Goal: Task Accomplishment & Management: Use online tool/utility

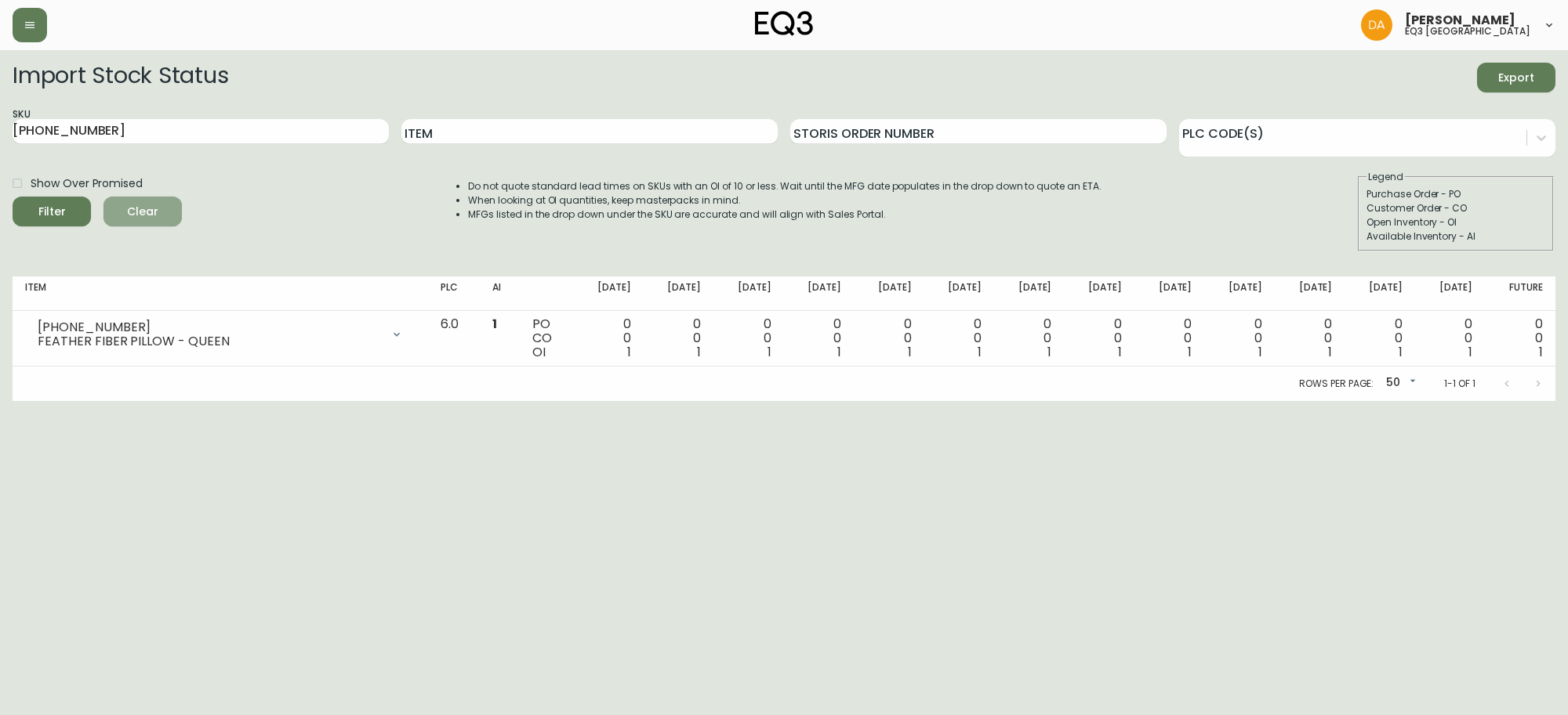
drag, startPoint x: 135, startPoint y: 213, endPoint x: 131, endPoint y: 196, distance: 17.5
click at [135, 212] on span "Clear" at bounding box center [143, 212] width 53 height 20
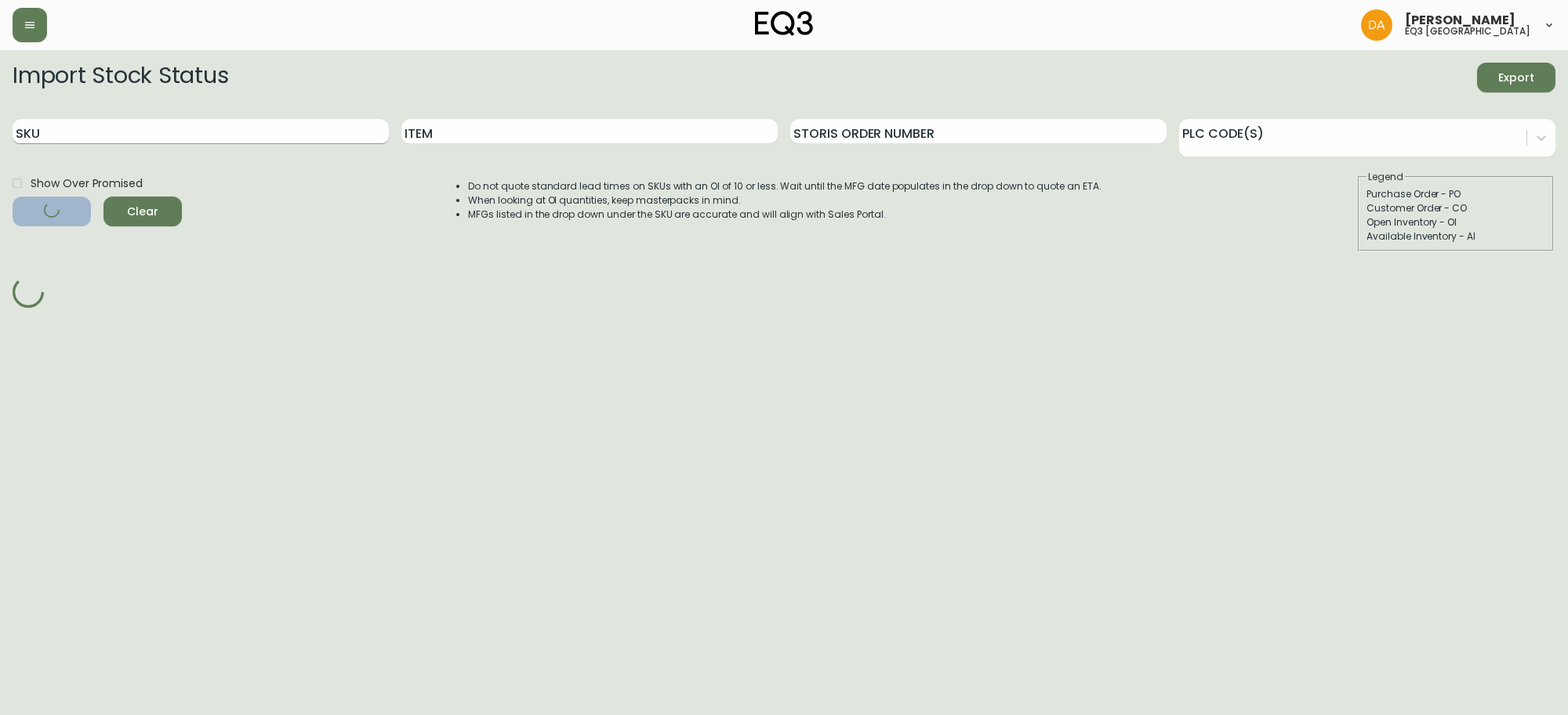
click at [103, 126] on input "SKU" at bounding box center [200, 131] width 376 height 26
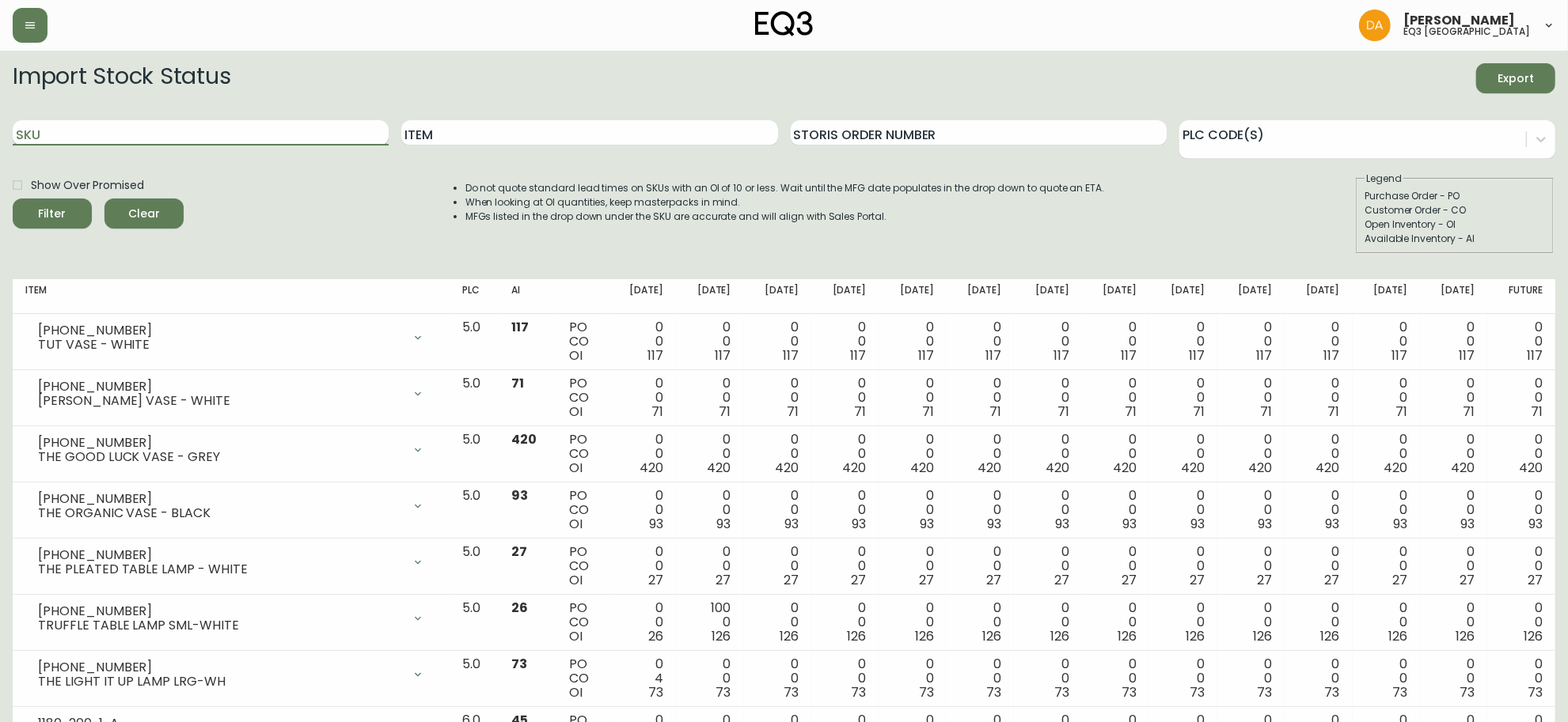
paste input "[PHONE_NUMBER]"
click at [12, 198] on button "Filter" at bounding box center [52, 214] width 79 height 31
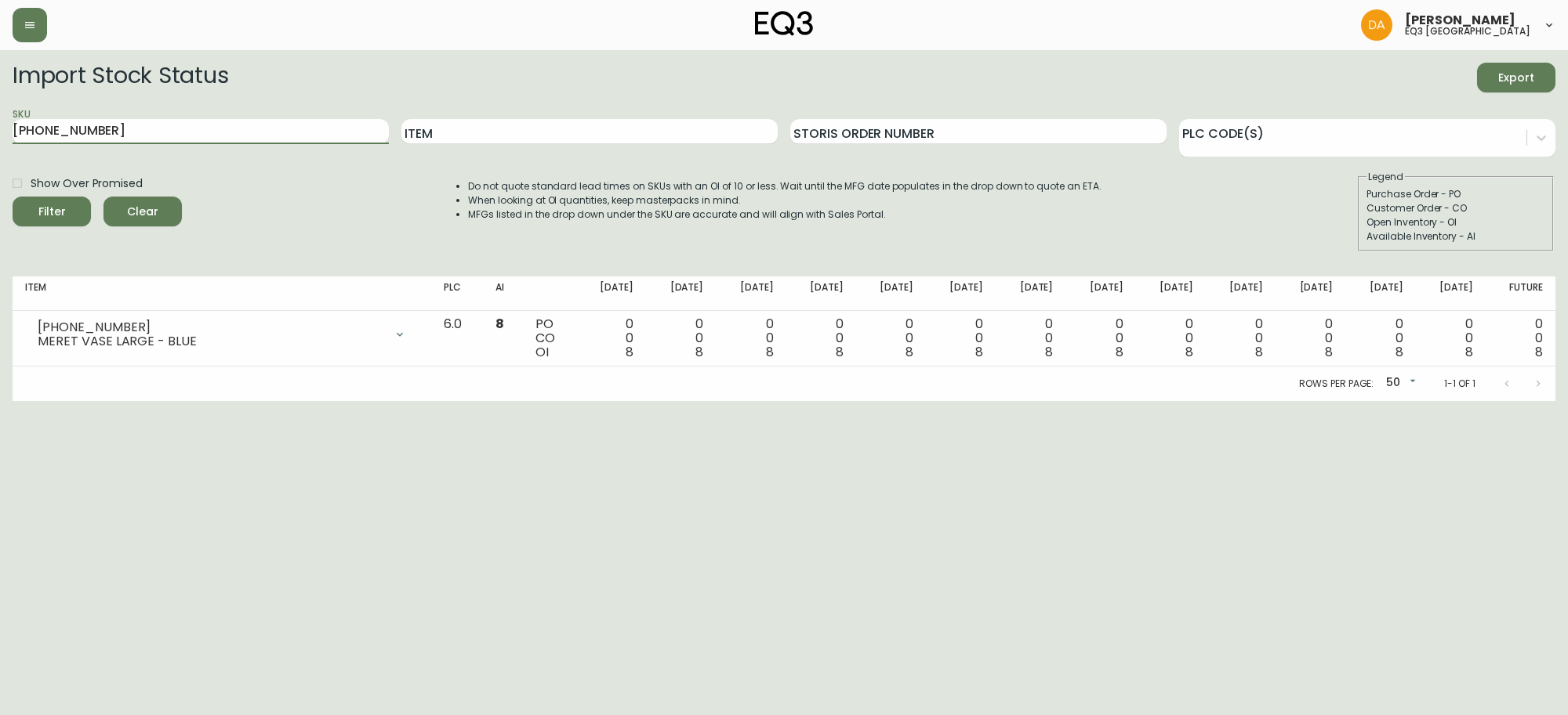
drag, startPoint x: 24, startPoint y: 133, endPoint x: 0, endPoint y: 137, distance: 24.3
click at [0, 137] on main "Import Stock Status Export SKU [PHONE_NUMBER] Item Storis Order Number PLC Code…" at bounding box center [784, 226] width 1568 height 351
paste input "9200-0"
click at [12, 196] on button "Filter" at bounding box center [51, 212] width 78 height 30
drag, startPoint x: 173, startPoint y: 140, endPoint x: 0, endPoint y: 142, distance: 173.0
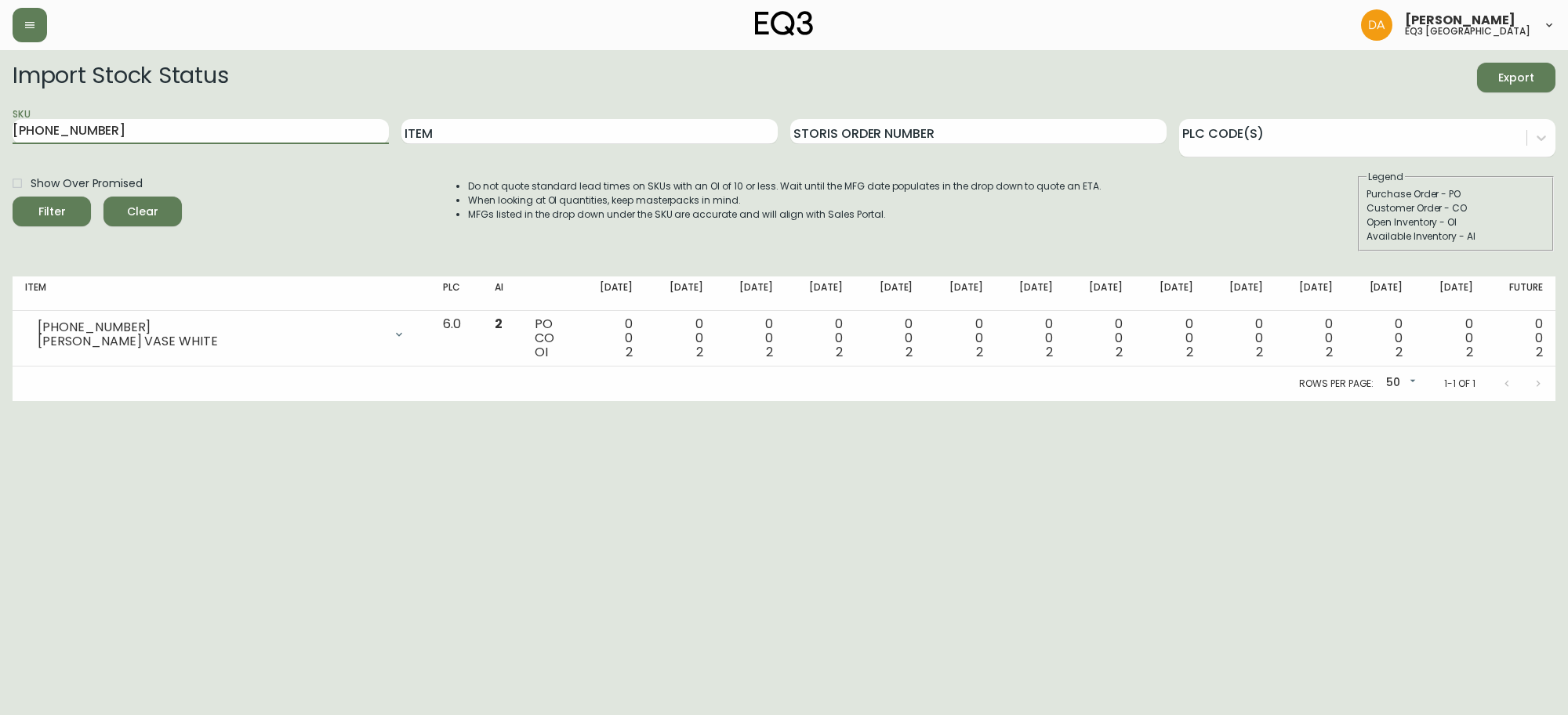
click at [0, 142] on main "Import Stock Status Export SKU [PHONE_NUMBER] Item Storis Order Number PLC Code…" at bounding box center [784, 226] width 1568 height 351
paste input "[PHONE_NUMBER]"
type input "[PHONE_NUMBER]"
click at [12, 196] on button "Filter" at bounding box center [51, 212] width 78 height 30
